Goal: Find contact information: Find contact information

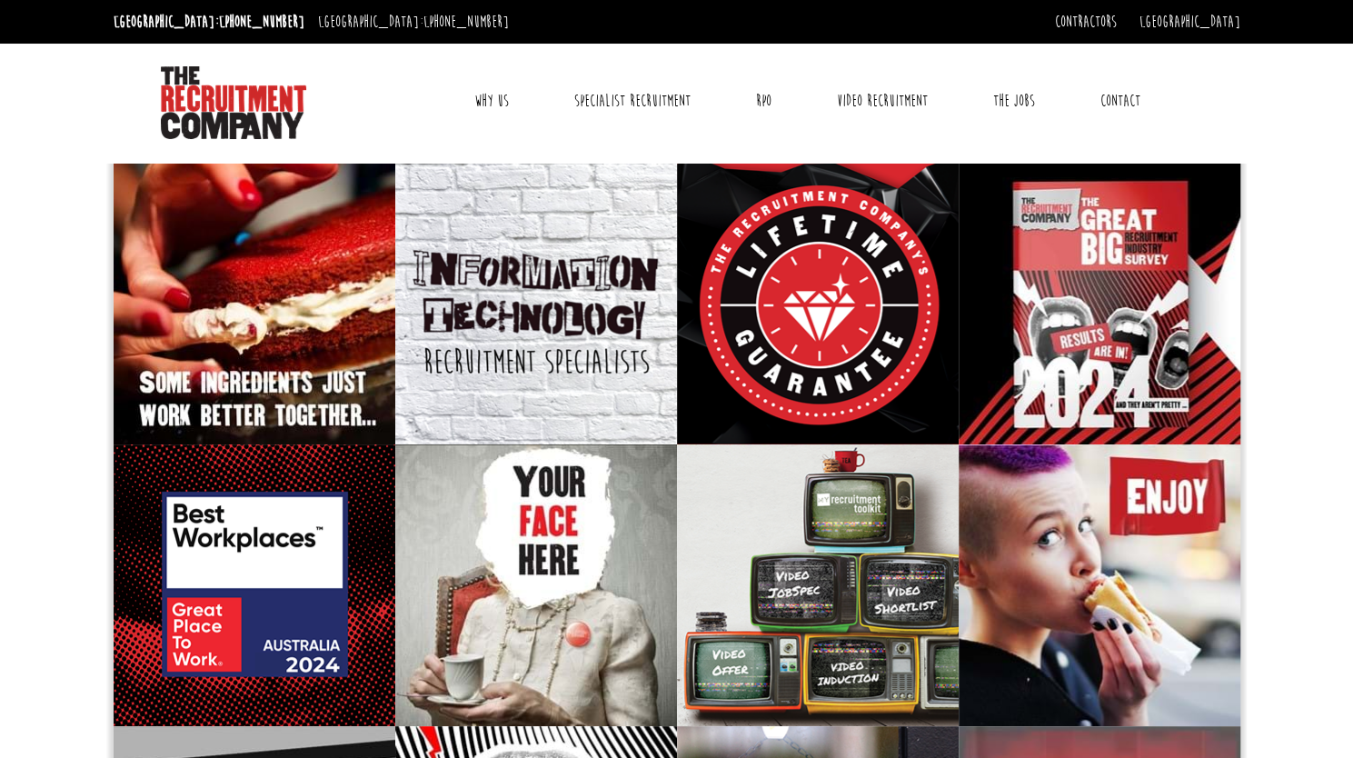
click at [1132, 97] on link "Contact" at bounding box center [1119, 100] width 67 height 45
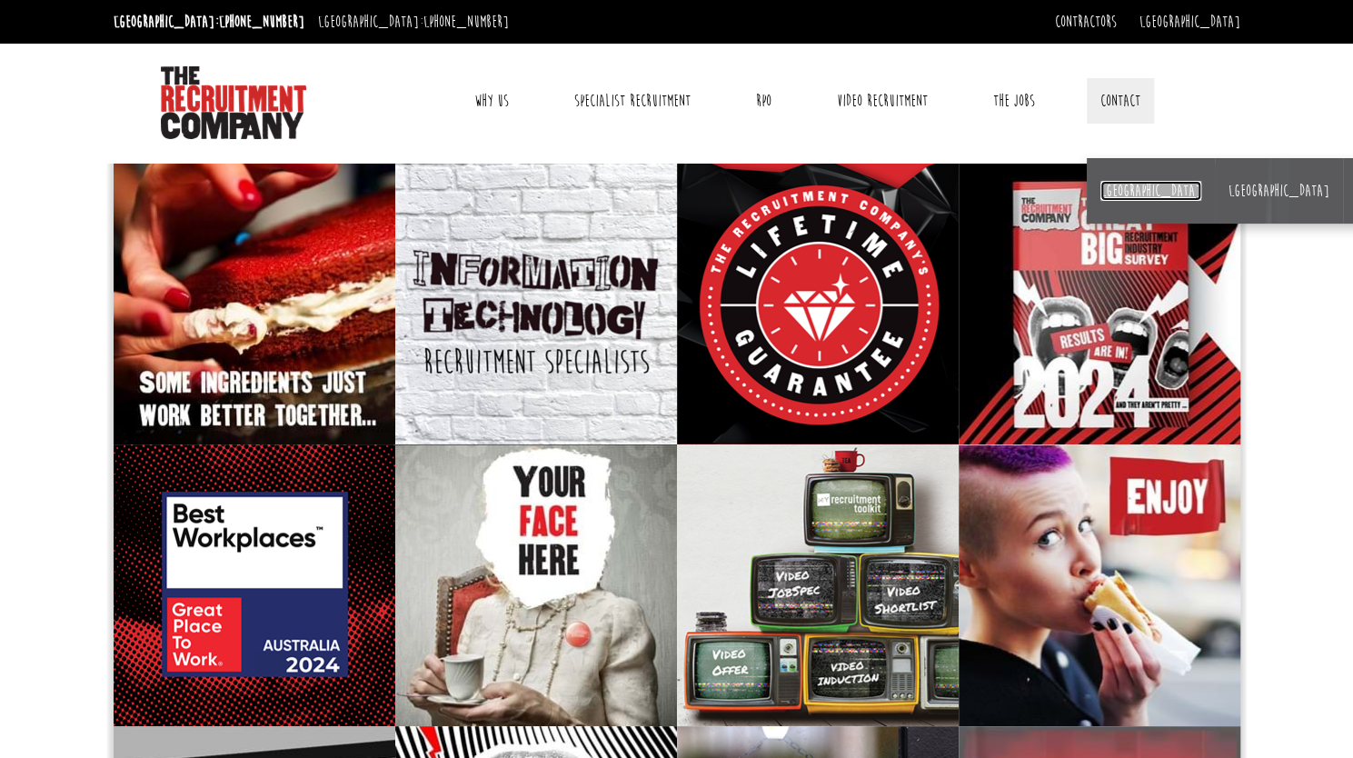
click at [1114, 184] on link "[GEOGRAPHIC_DATA]" at bounding box center [1150, 191] width 101 height 20
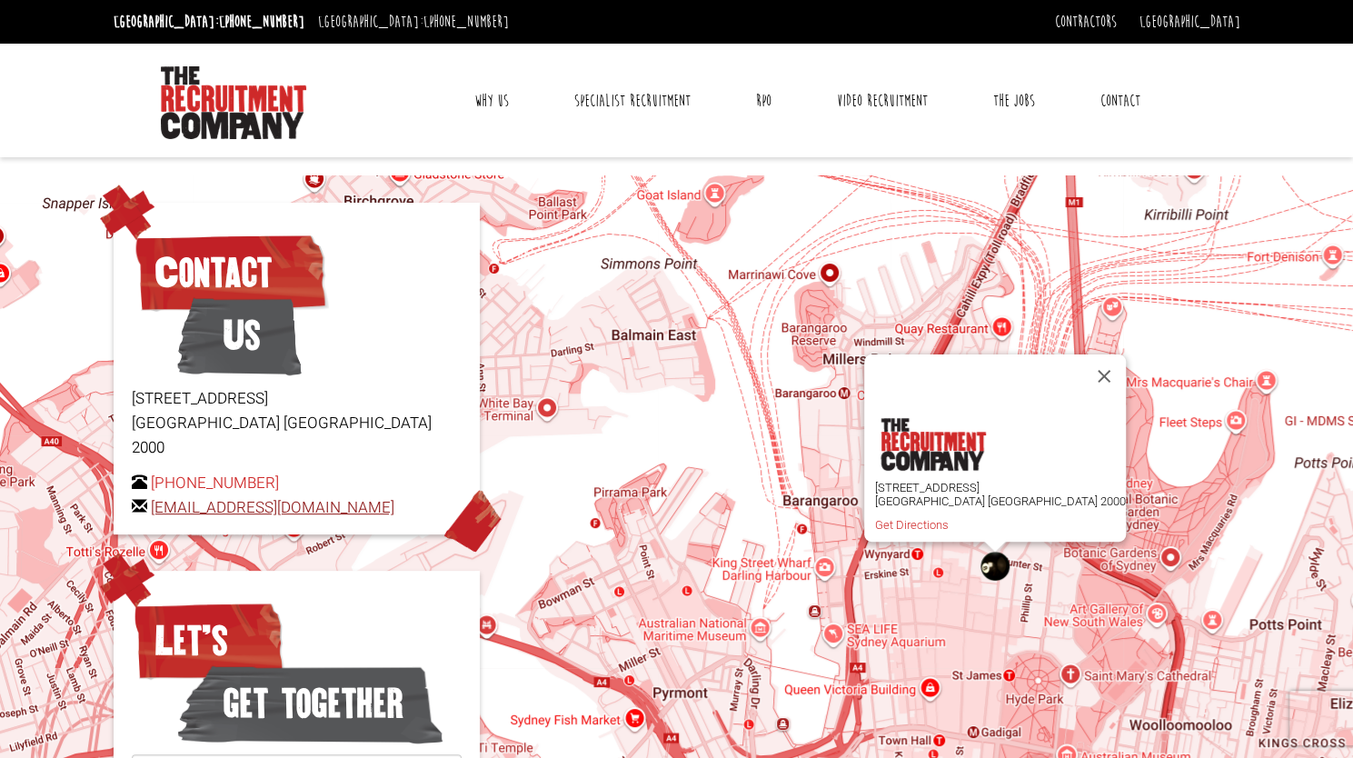
drag, startPoint x: 402, startPoint y: 481, endPoint x: 150, endPoint y: 490, distance: 252.7
click at [150, 490] on p "[PHONE_NUMBER] [EMAIL_ADDRESS][DOMAIN_NAME]" at bounding box center [297, 495] width 330 height 49
copy link "[EMAIL_ADDRESS][DOMAIN_NAME]"
